Goal: Contribute content: Contribute content

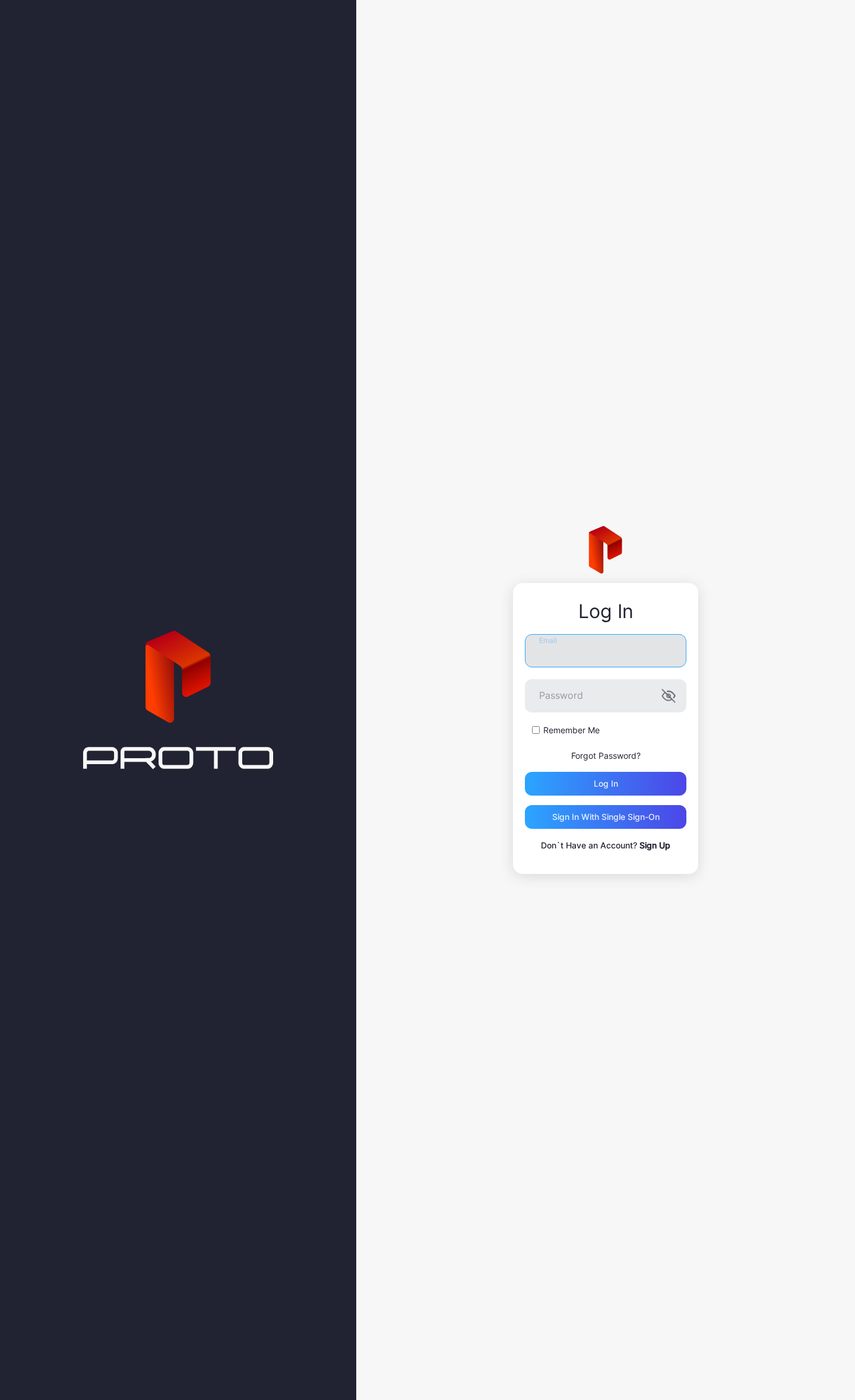
click at [562, 647] on input "Email" at bounding box center [606, 651] width 161 height 33
type input "**********"
click at [567, 785] on div "Log in" at bounding box center [606, 784] width 161 height 24
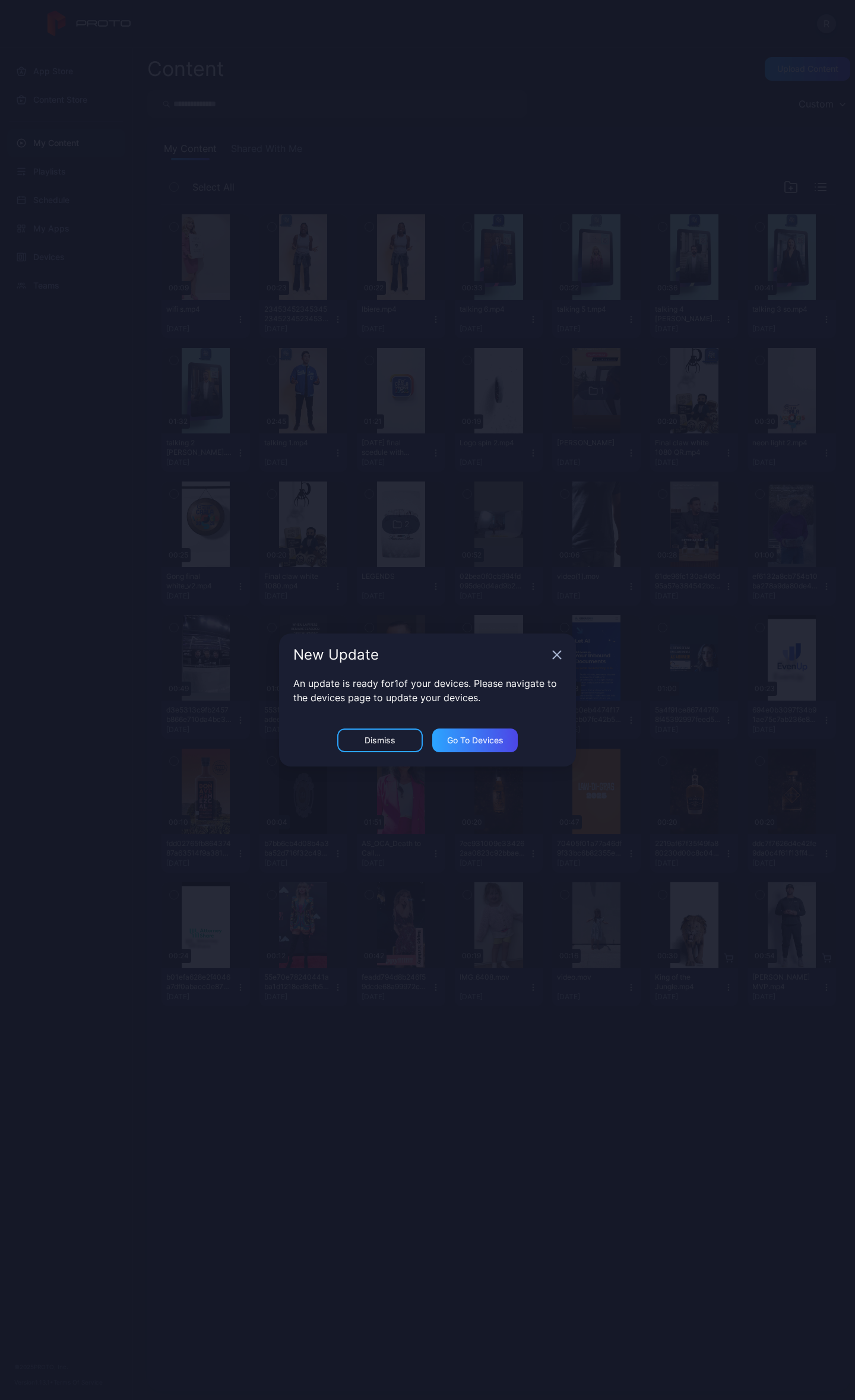
click at [554, 653] on icon "button" at bounding box center [557, 655] width 9 height 9
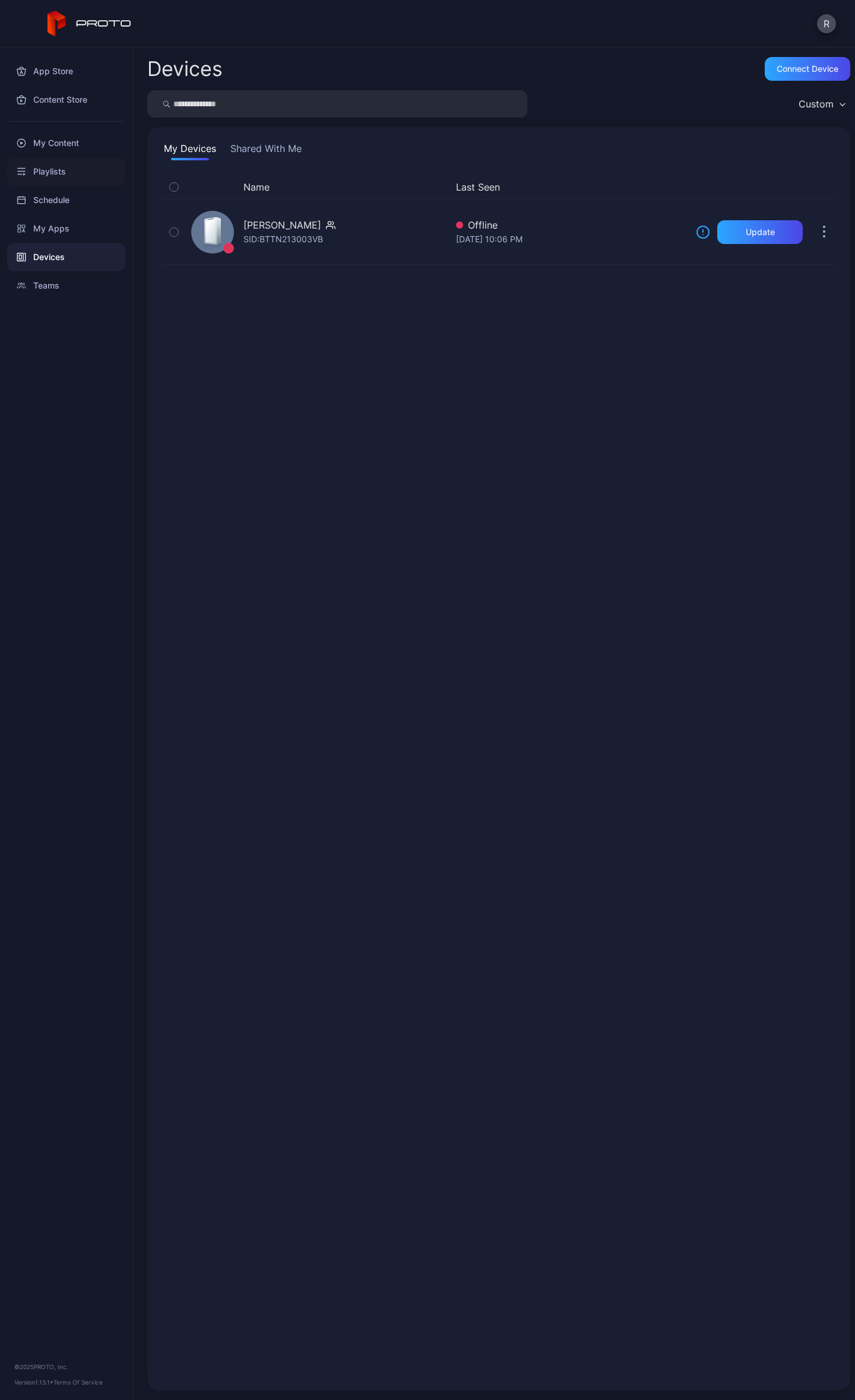
click at [55, 178] on div "Playlists" at bounding box center [66, 171] width 118 height 29
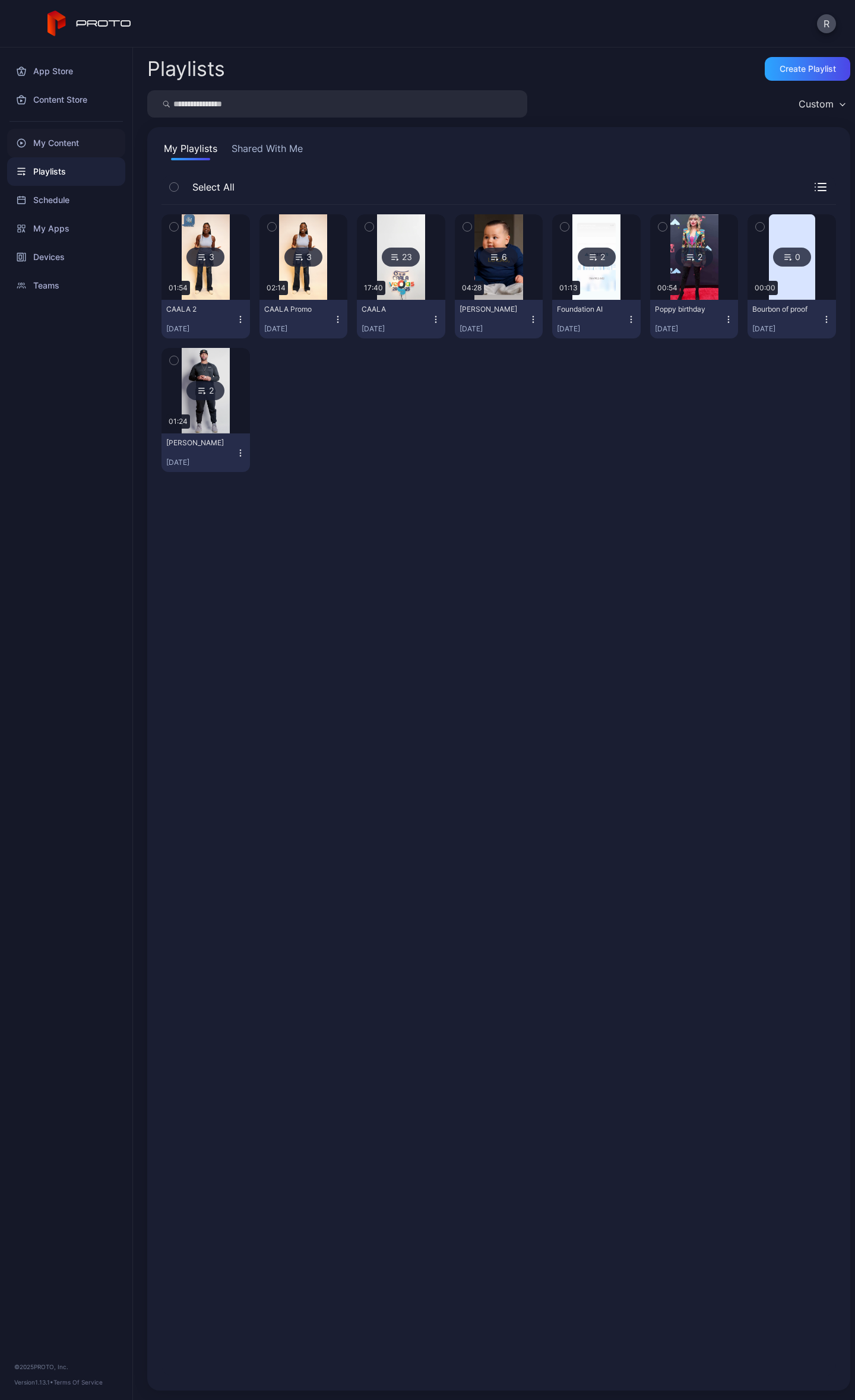
click at [70, 141] on div "My Content" at bounding box center [66, 143] width 118 height 29
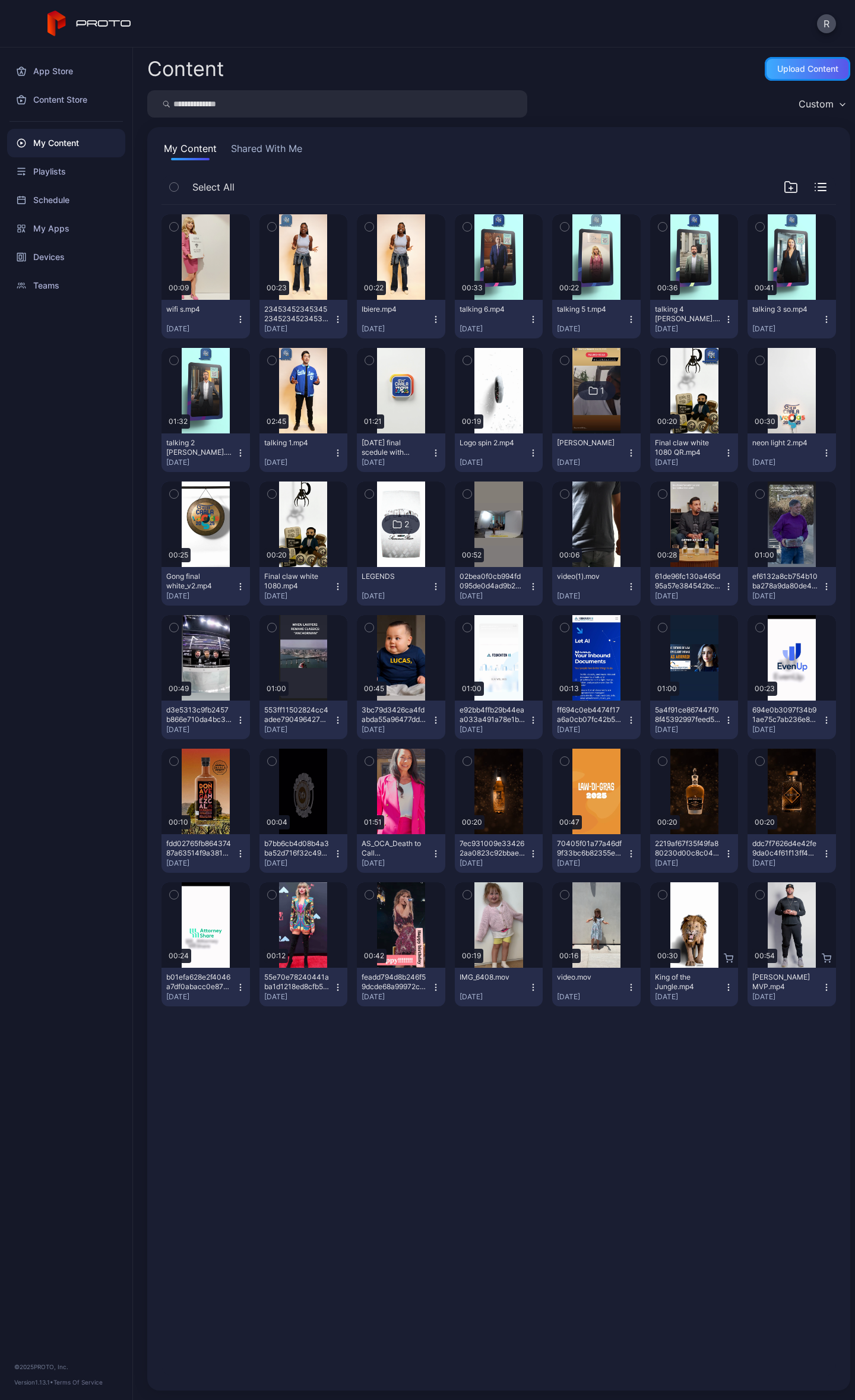
click at [806, 61] on div "Upload Content" at bounding box center [808, 69] width 85 height 24
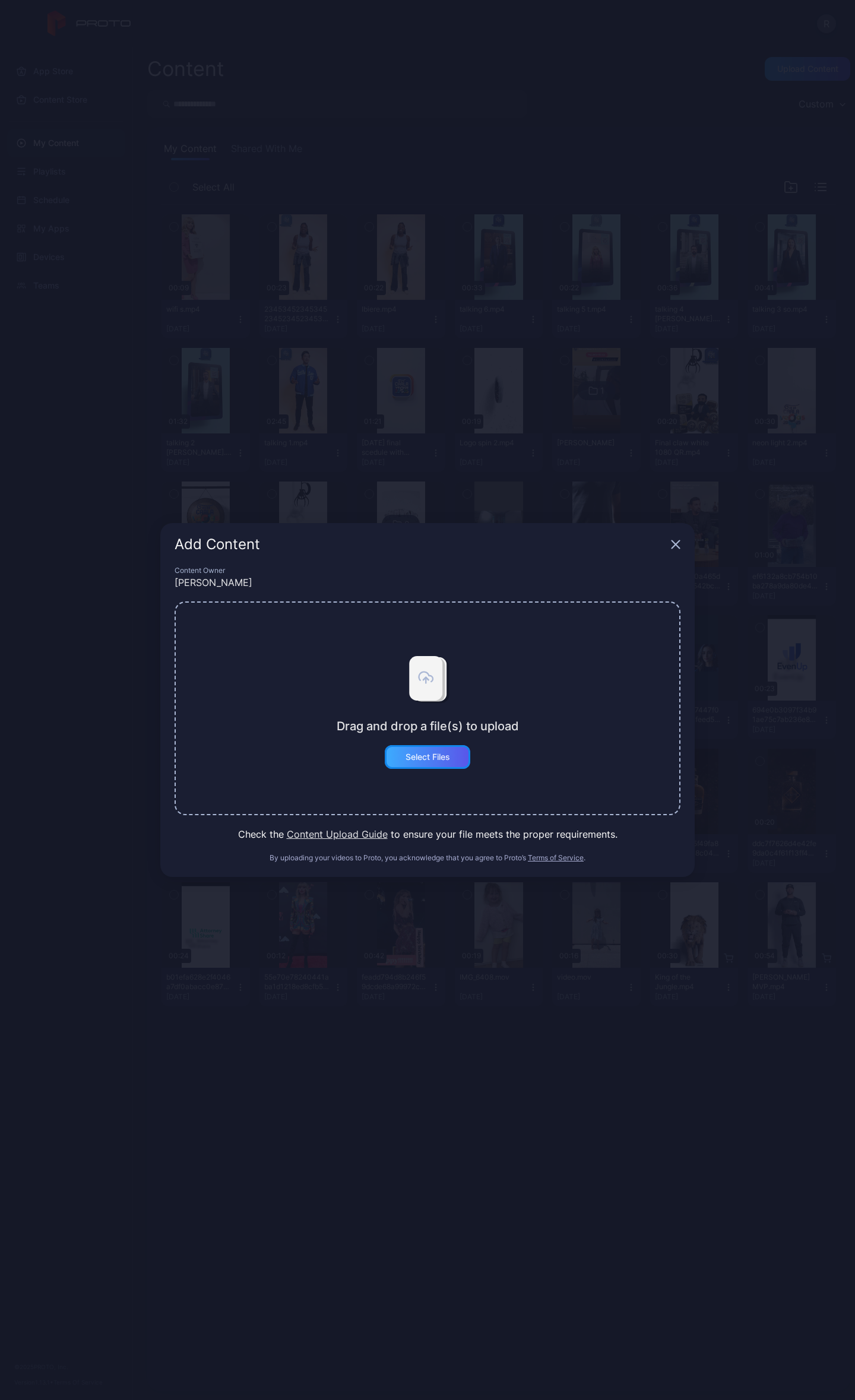
click at [416, 761] on div "Select Files" at bounding box center [428, 757] width 45 height 9
click at [676, 540] on icon "button" at bounding box center [676, 545] width 9 height 9
